Goal: Transaction & Acquisition: Purchase product/service

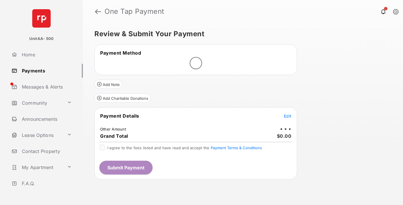
click at [287, 116] on span "Edit" at bounding box center [287, 116] width 7 height 5
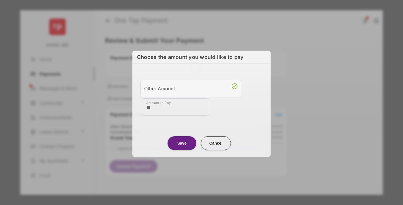
type input "**"
click at [182, 143] on button "Save" at bounding box center [181, 143] width 29 height 14
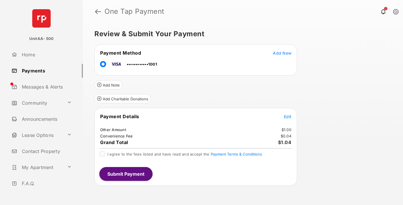
click at [287, 116] on span "Edit" at bounding box center [287, 116] width 7 height 5
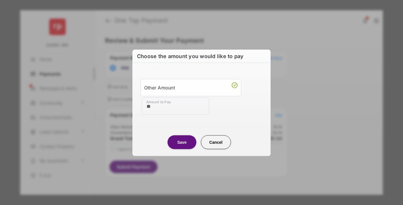
click at [182, 142] on button "Save" at bounding box center [181, 142] width 29 height 14
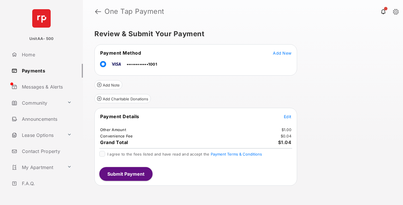
click at [125, 174] on button "Submit Payment" at bounding box center [125, 174] width 53 height 14
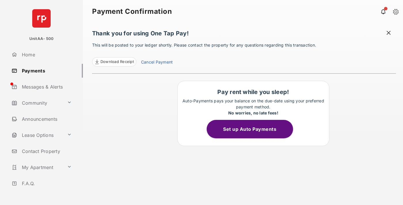
click at [45, 70] on link "Payments" at bounding box center [46, 71] width 74 height 14
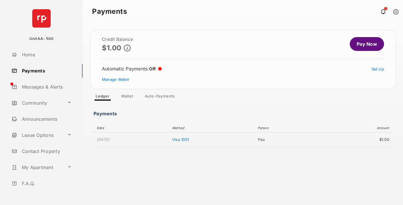
click at [364, 44] on link "Pay Now" at bounding box center [366, 44] width 34 height 14
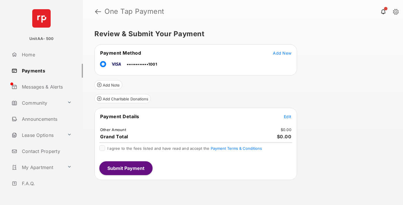
click at [287, 116] on span "Edit" at bounding box center [287, 116] width 7 height 5
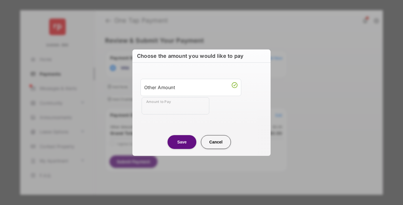
click at [191, 87] on div "Other Amount" at bounding box center [190, 88] width 93 height 10
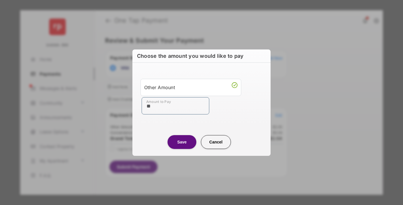
type input "**"
click at [182, 142] on button "Save" at bounding box center [181, 142] width 29 height 14
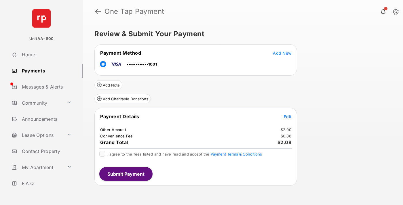
click at [125, 174] on button "Submit Payment" at bounding box center [125, 174] width 53 height 14
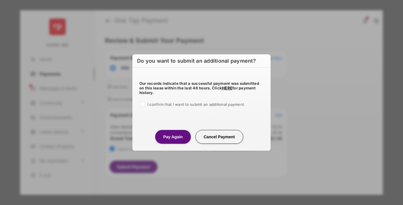
click at [173, 137] on button "Pay Again" at bounding box center [172, 137] width 35 height 14
